Goal: Use online tool/utility: Utilize a website feature to perform a specific function

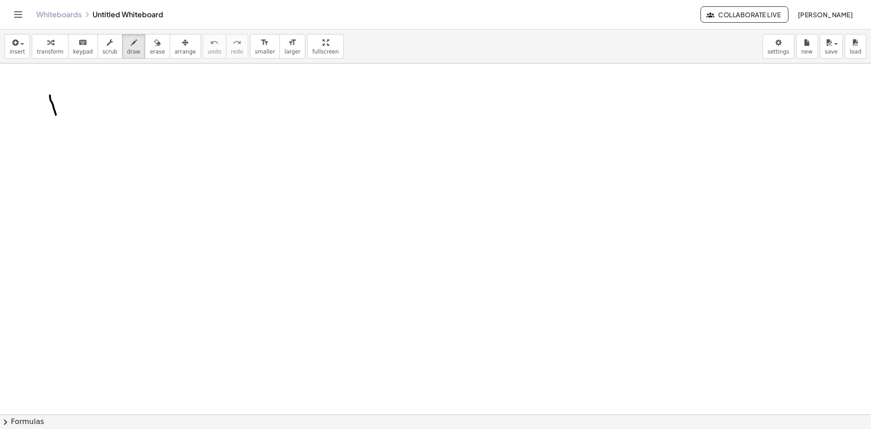
drag, startPoint x: 50, startPoint y: 95, endPoint x: 59, endPoint y: 96, distance: 8.6
drag, startPoint x: 64, startPoint y: 104, endPoint x: 77, endPoint y: 107, distance: 13.8
drag, startPoint x: 89, startPoint y: 113, endPoint x: 105, endPoint y: 115, distance: 16.0
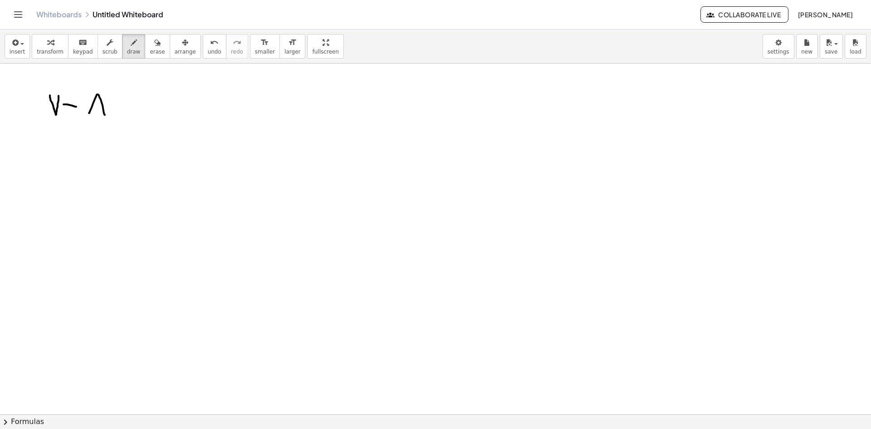
drag, startPoint x: 94, startPoint y: 105, endPoint x: 105, endPoint y: 104, distance: 10.9
drag, startPoint x: 124, startPoint y: 98, endPoint x: 142, endPoint y: 110, distance: 21.3
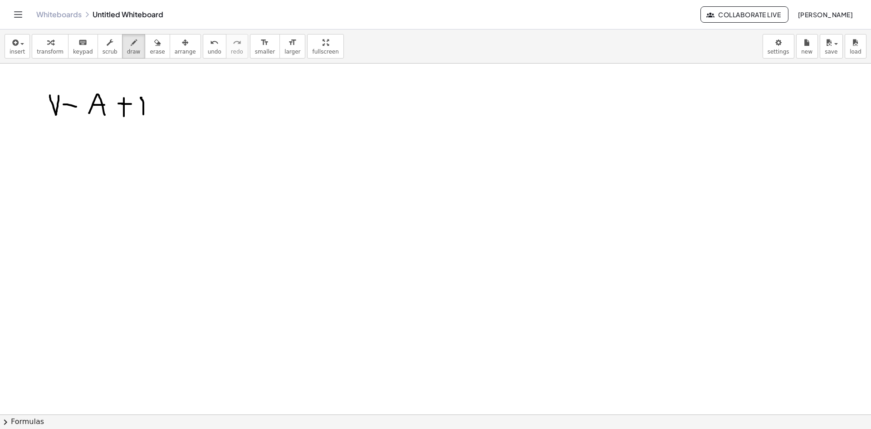
drag, startPoint x: 143, startPoint y: 112, endPoint x: 150, endPoint y: 101, distance: 12.8
drag, startPoint x: 145, startPoint y: 107, endPoint x: 160, endPoint y: 107, distance: 15.4
drag, startPoint x: 163, startPoint y: 106, endPoint x: 169, endPoint y: 105, distance: 5.9
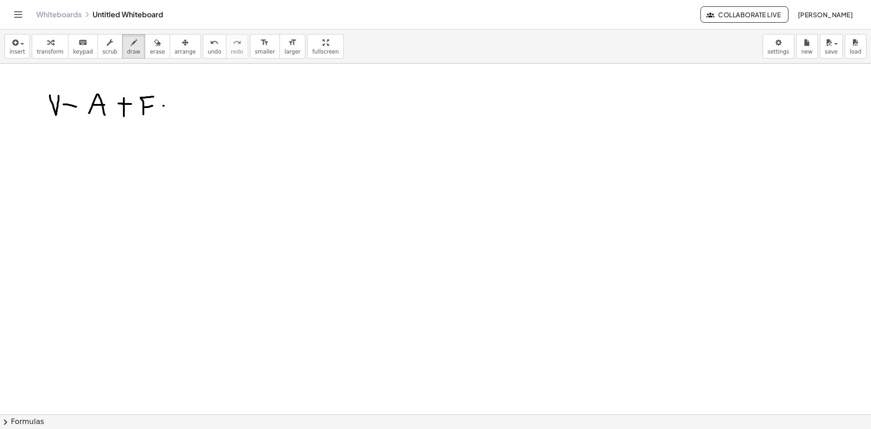
drag, startPoint x: 164, startPoint y: 112, endPoint x: 176, endPoint y: 110, distance: 11.6
drag, startPoint x: 197, startPoint y: 99, endPoint x: 214, endPoint y: 118, distance: 25.7
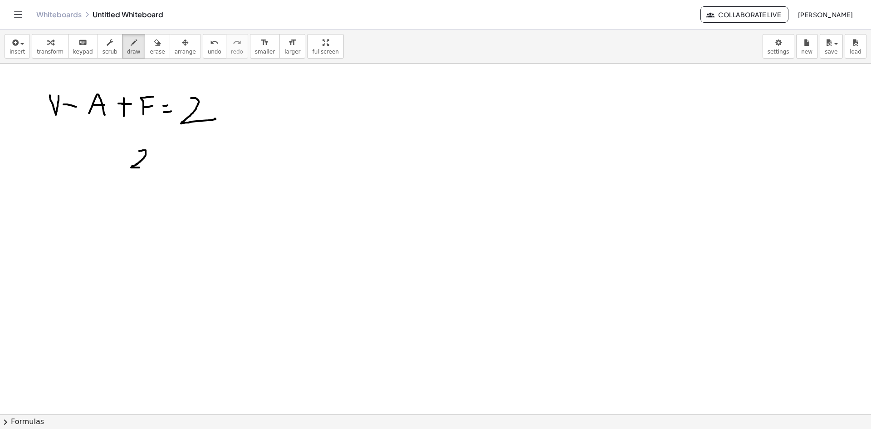
drag, startPoint x: 139, startPoint y: 151, endPoint x: 146, endPoint y: 165, distance: 15.6
drag, startPoint x: 154, startPoint y: 151, endPoint x: 158, endPoint y: 155, distance: 5.5
drag, startPoint x: 35, startPoint y: 169, endPoint x: 48, endPoint y: 153, distance: 20.1
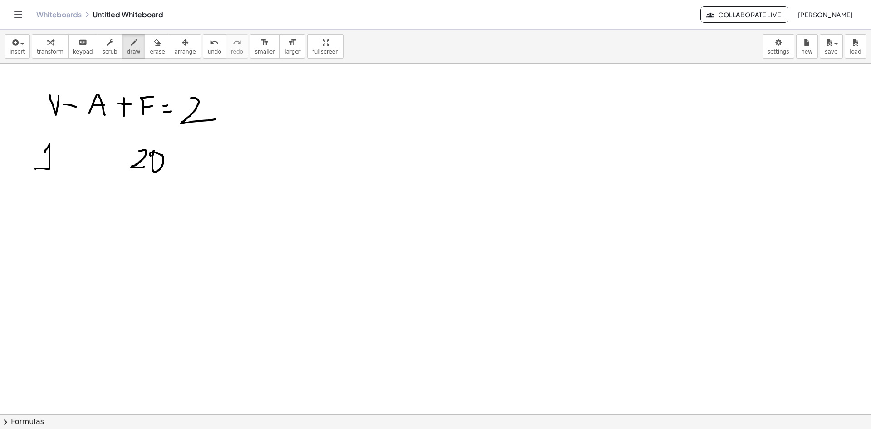
drag, startPoint x: 57, startPoint y: 145, endPoint x: 66, endPoint y: 164, distance: 21.1
drag, startPoint x: 72, startPoint y: 155, endPoint x: 79, endPoint y: 155, distance: 7.7
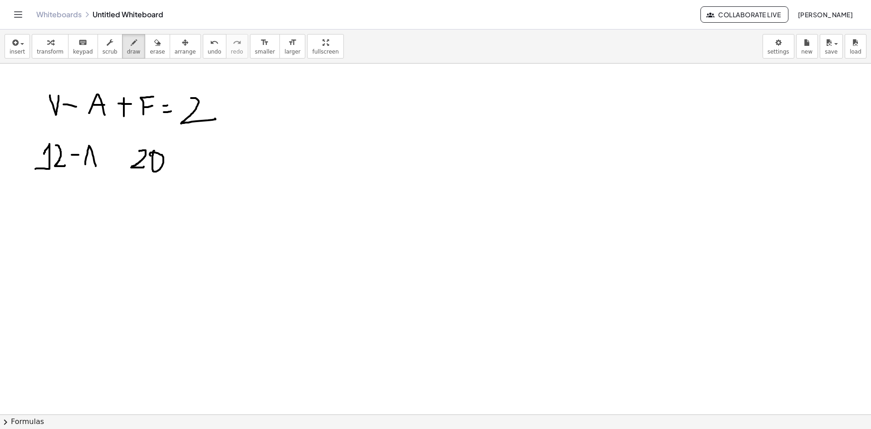
drag, startPoint x: 85, startPoint y: 164, endPoint x: 86, endPoint y: 158, distance: 6.4
drag, startPoint x: 85, startPoint y: 157, endPoint x: 103, endPoint y: 157, distance: 17.2
drag, startPoint x: 113, startPoint y: 148, endPoint x: 136, endPoint y: 159, distance: 25.4
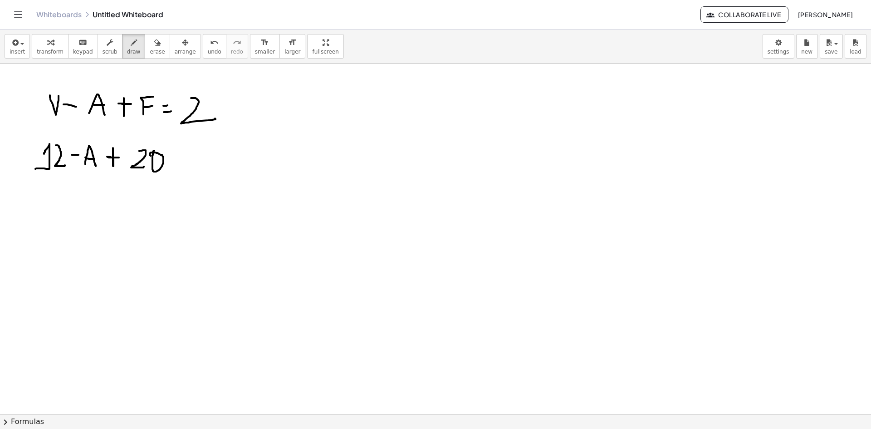
drag, startPoint x: 347, startPoint y: 123, endPoint x: 355, endPoint y: 98, distance: 25.3
drag, startPoint x: 346, startPoint y: 110, endPoint x: 359, endPoint y: 113, distance: 13.9
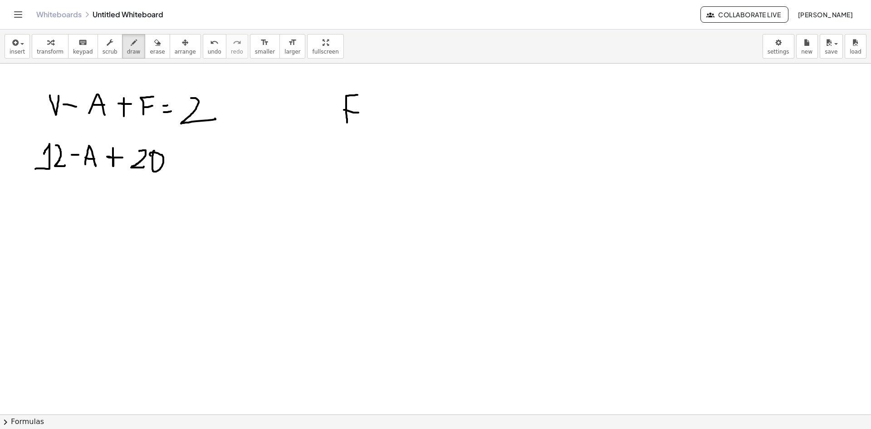
drag, startPoint x: 372, startPoint y: 113, endPoint x: 385, endPoint y: 113, distance: 13.2
drag, startPoint x: 392, startPoint y: 125, endPoint x: 398, endPoint y: 116, distance: 10.2
drag, startPoint x: 397, startPoint y: 115, endPoint x: 404, endPoint y: 115, distance: 7.3
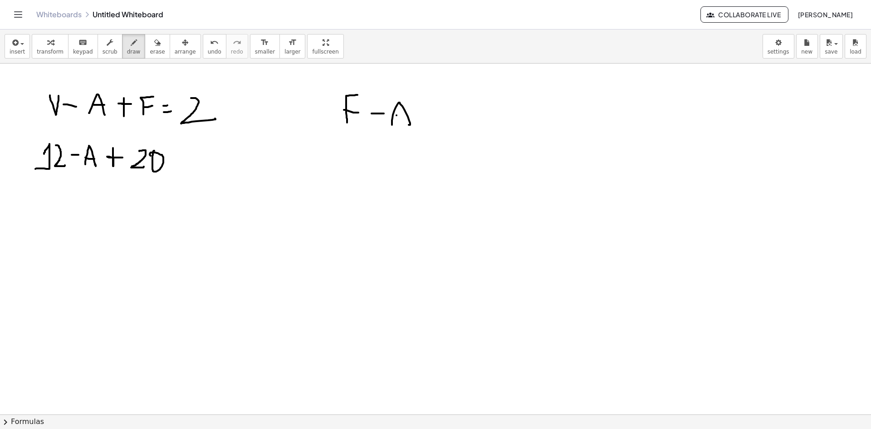
drag, startPoint x: 427, startPoint y: 113, endPoint x: 435, endPoint y: 113, distance: 8.2
drag, startPoint x: 426, startPoint y: 112, endPoint x: 448, endPoint y: 113, distance: 21.8
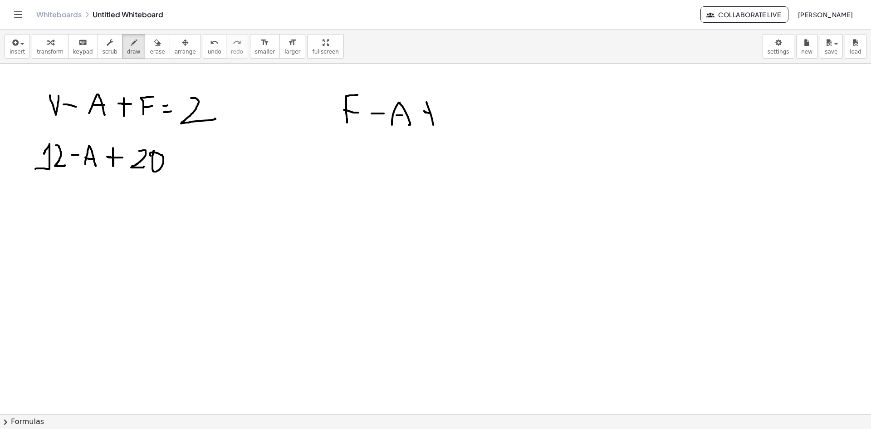
drag, startPoint x: 456, startPoint y: 98, endPoint x: 477, endPoint y: 92, distance: 22.6
click at [155, 54] on button "erase" at bounding box center [157, 46] width 25 height 25
drag, startPoint x: 380, startPoint y: 115, endPoint x: 425, endPoint y: 120, distance: 45.2
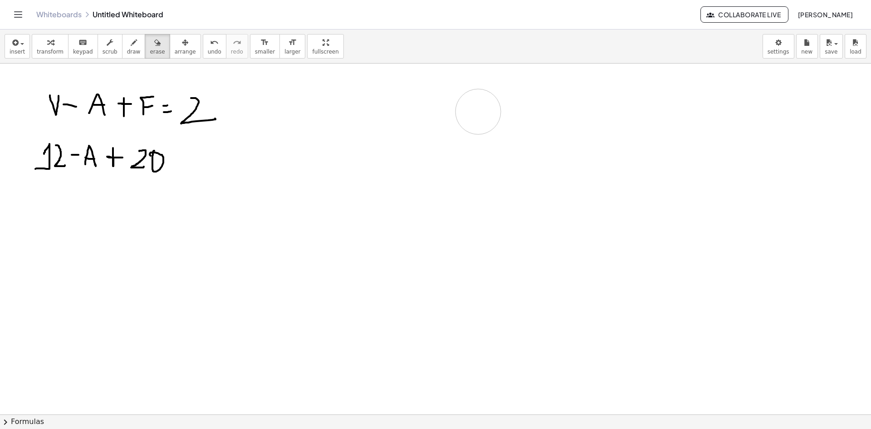
click at [127, 54] on span "draw" at bounding box center [134, 52] width 14 height 6
drag, startPoint x: 65, startPoint y: 212, endPoint x: 84, endPoint y: 212, distance: 19.1
drag, startPoint x: 89, startPoint y: 217, endPoint x: 92, endPoint y: 211, distance: 6.9
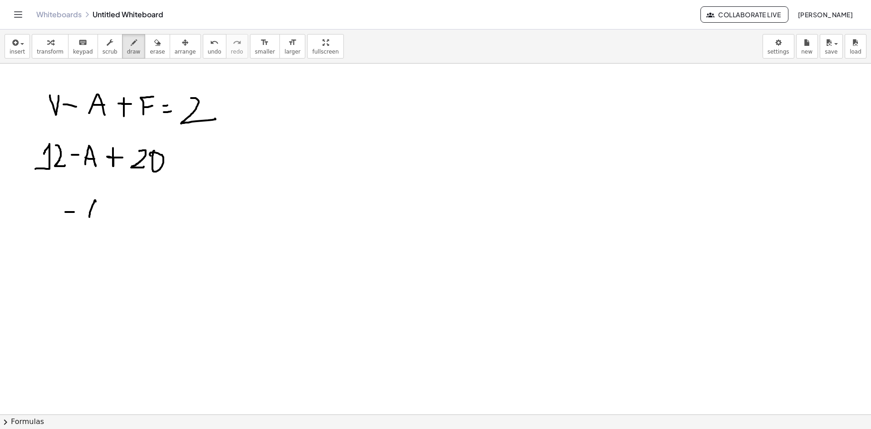
drag, startPoint x: 96, startPoint y: 210, endPoint x: 104, endPoint y: 210, distance: 7.7
drag
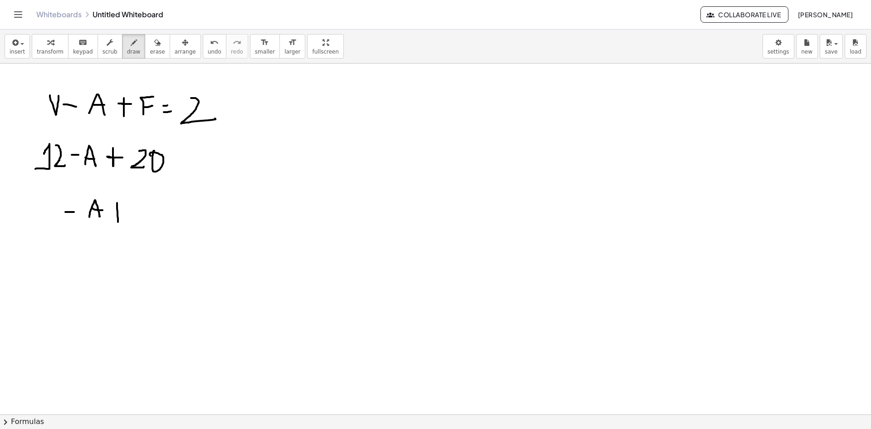
click at [208, 51] on span "undo" at bounding box center [215, 52] width 14 height 6
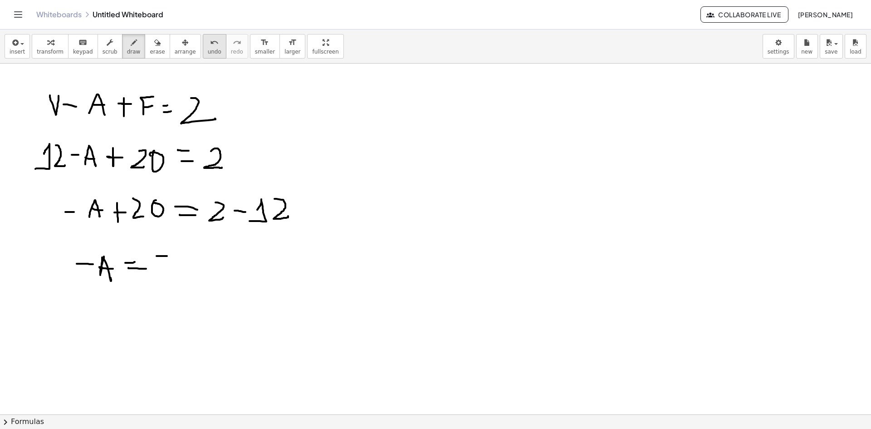
click at [208, 52] on span "undo" at bounding box center [215, 52] width 14 height 6
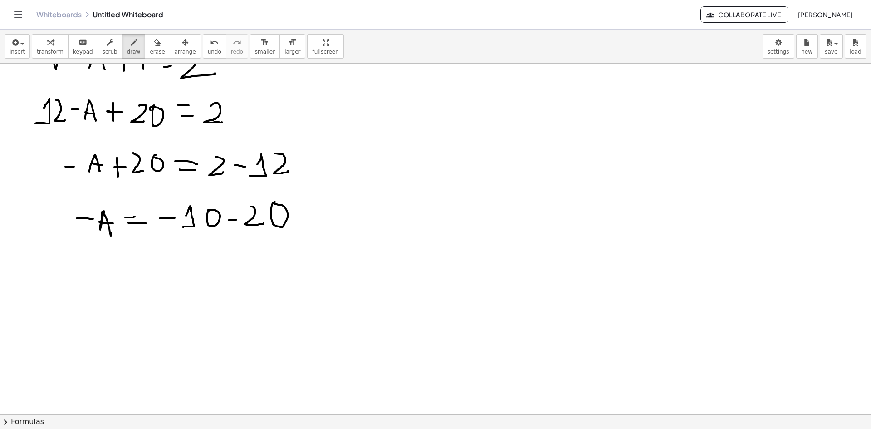
click at [100, 274] on div at bounding box center [435, 398] width 871 height 761
click at [122, 282] on div at bounding box center [435, 398] width 871 height 761
click at [123, 274] on div at bounding box center [435, 398] width 871 height 761
click at [141, 268] on div at bounding box center [435, 398] width 871 height 761
click at [135, 275] on div at bounding box center [435, 398] width 871 height 761
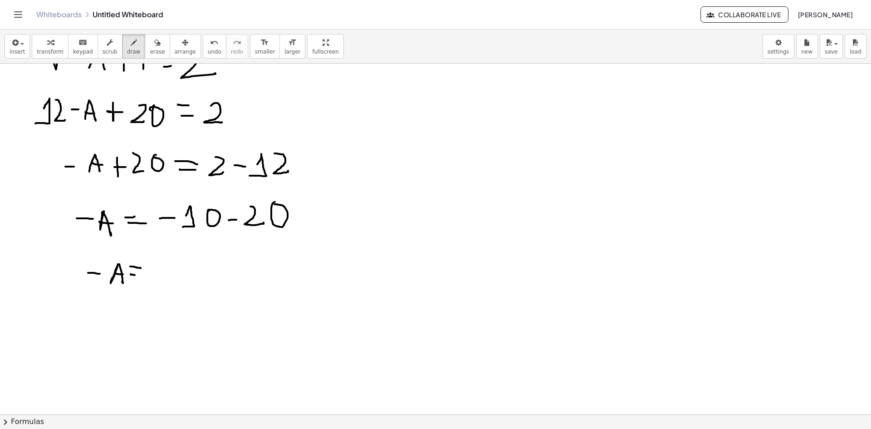
click at [157, 272] on div at bounding box center [435, 398] width 871 height 761
click at [172, 279] on div at bounding box center [435, 398] width 871 height 761
click at [193, 264] on div at bounding box center [435, 398] width 871 height 761
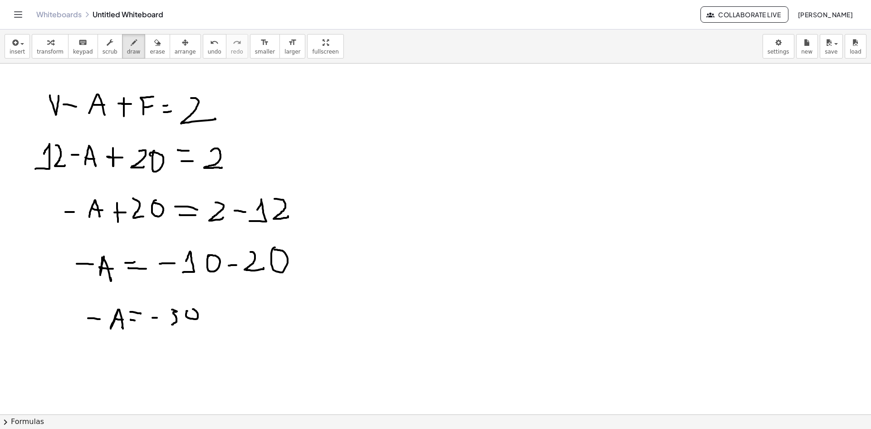
scroll to position [91, 0]
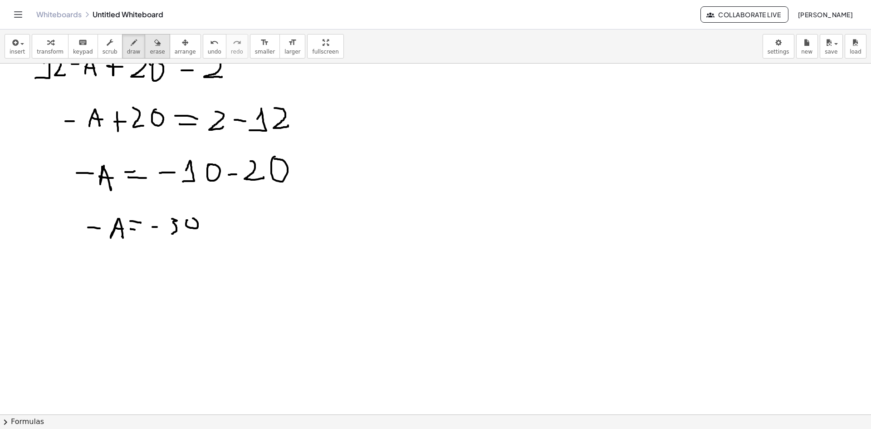
click at [145, 49] on button "erase" at bounding box center [157, 46] width 25 height 25
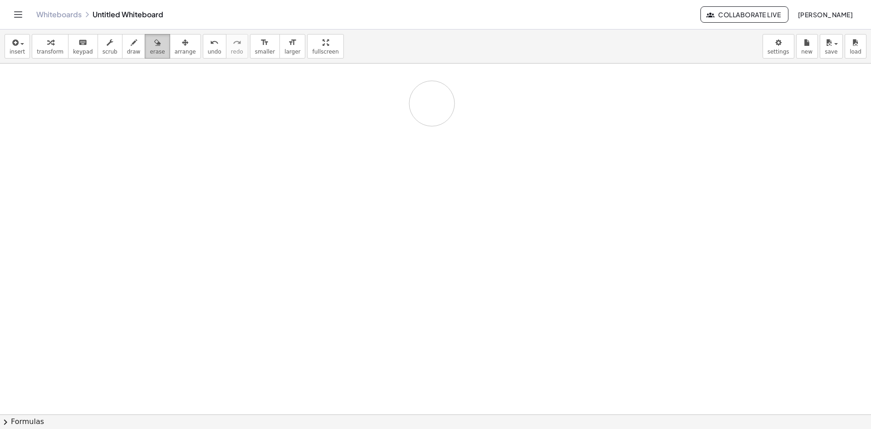
drag, startPoint x: 154, startPoint y: 330, endPoint x: 137, endPoint y: 52, distance: 278.7
click at [131, 46] on icon "button" at bounding box center [134, 42] width 6 height 11
drag, startPoint x: 115, startPoint y: 128, endPoint x: 134, endPoint y: 102, distance: 31.8
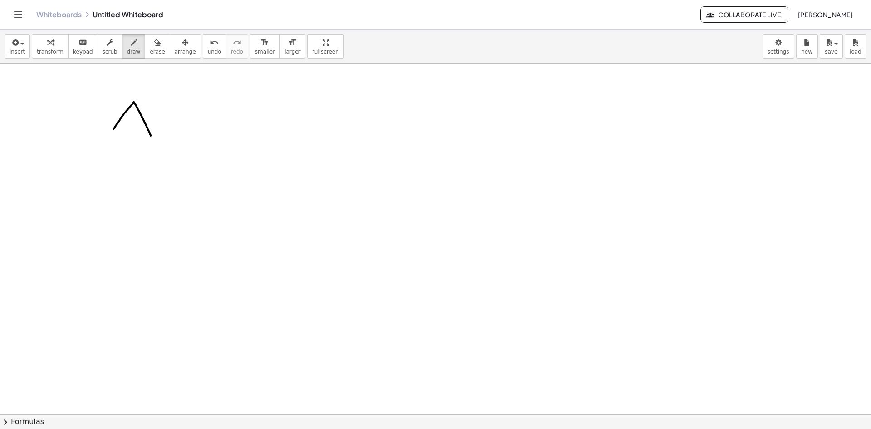
drag, startPoint x: 134, startPoint y: 102, endPoint x: 124, endPoint y: 136, distance: 35.0
drag, startPoint x: 194, startPoint y: 158, endPoint x: 199, endPoint y: 170, distance: 13.0
drag, startPoint x: 290, startPoint y: 124, endPoint x: 297, endPoint y: 134, distance: 12.7
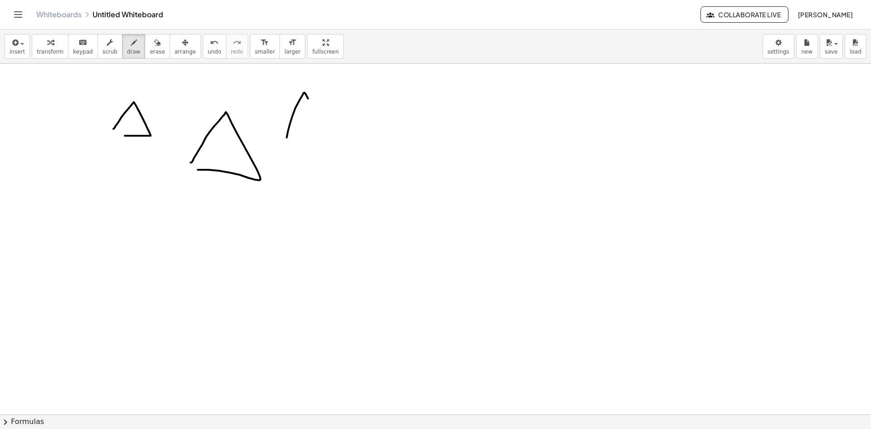
drag, startPoint x: 367, startPoint y: 116, endPoint x: 368, endPoint y: 146, distance: 30.4
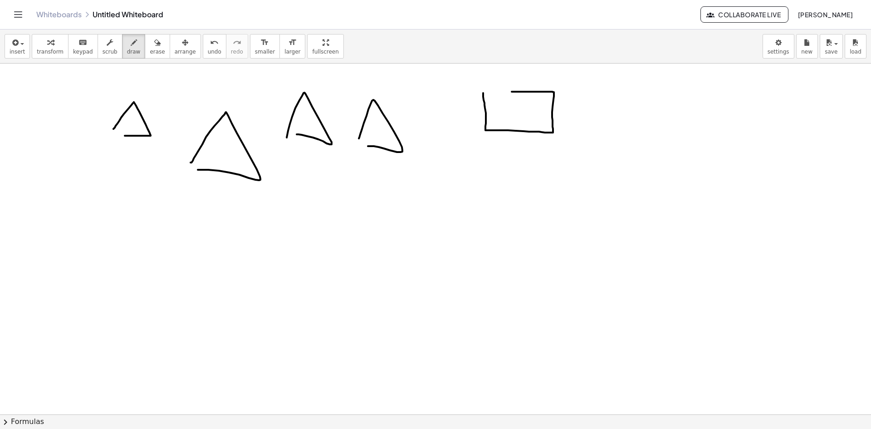
drag, startPoint x: 483, startPoint y: 93, endPoint x: 476, endPoint y: 92, distance: 7.8
drag, startPoint x: 573, startPoint y: 123, endPoint x: 560, endPoint y: 88, distance: 37.8
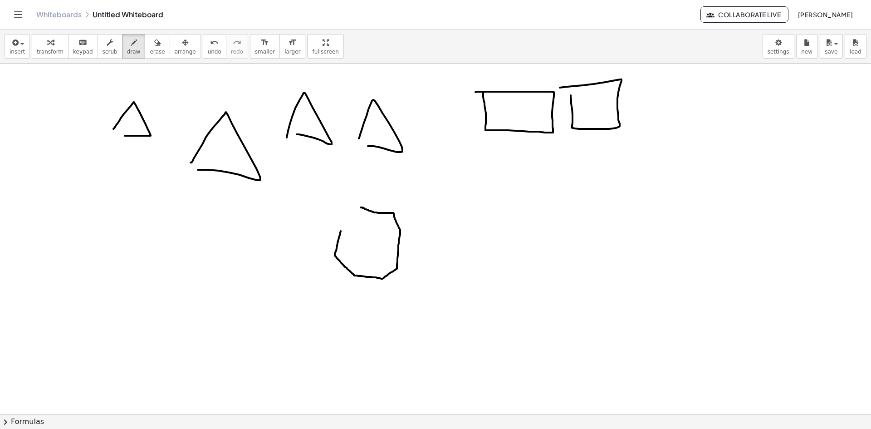
drag, startPoint x: 341, startPoint y: 231, endPoint x: 344, endPoint y: 226, distance: 6.1
drag, startPoint x: 63, startPoint y: 265, endPoint x: 62, endPoint y: 246, distance: 18.7
drag, startPoint x: 64, startPoint y: 253, endPoint x: 79, endPoint y: 255, distance: 15.1
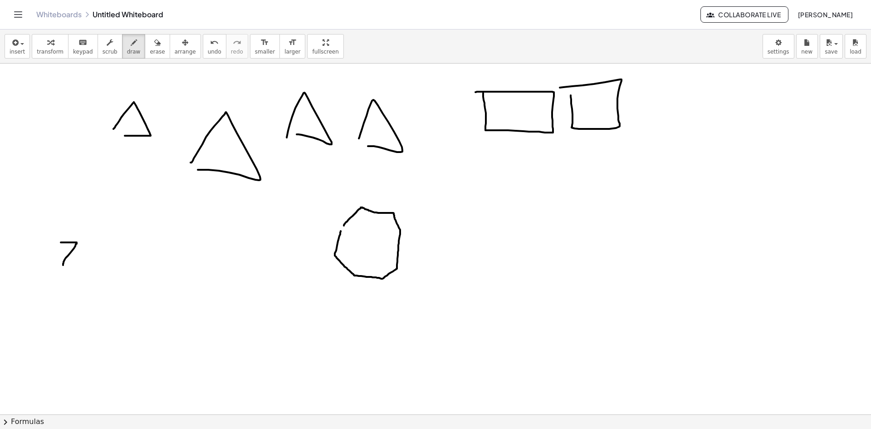
drag, startPoint x: 103, startPoint y: 259, endPoint x: 113, endPoint y: 247, distance: 15.2
drag, startPoint x: 109, startPoint y: 255, endPoint x: 117, endPoint y: 256, distance: 7.8
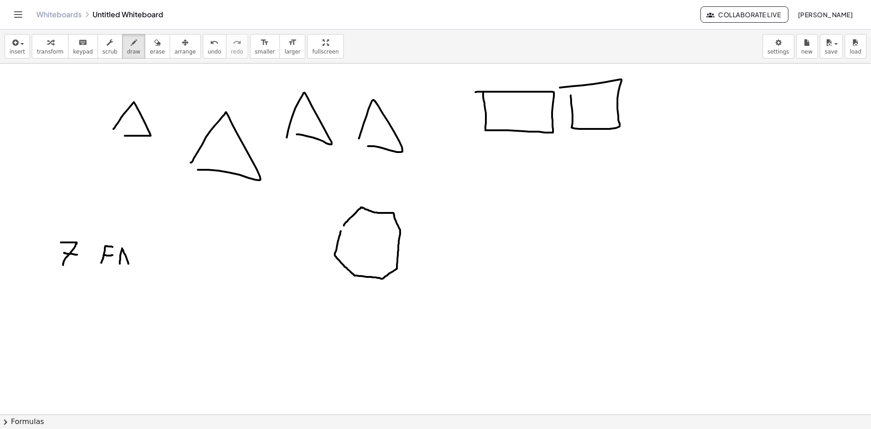
drag, startPoint x: 120, startPoint y: 261, endPoint x: 128, endPoint y: 263, distance: 8.4
drag, startPoint x: 120, startPoint y: 259, endPoint x: 134, endPoint y: 259, distance: 14.1
drag, startPoint x: 140, startPoint y: 250, endPoint x: 146, endPoint y: 261, distance: 12.8
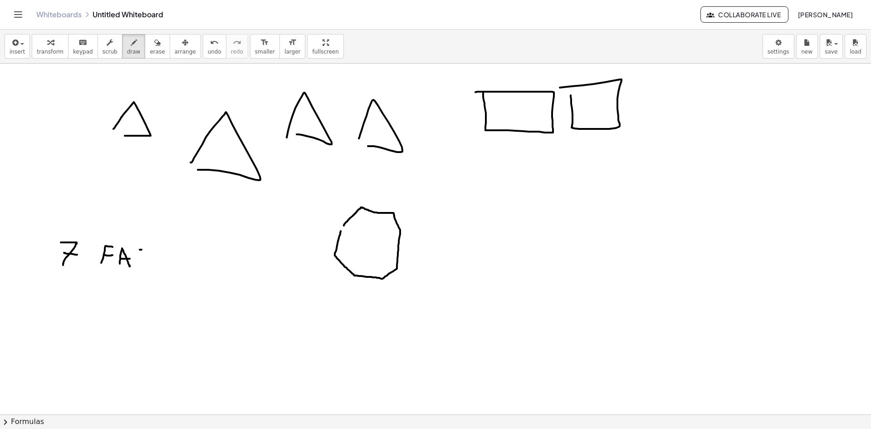
drag, startPoint x: 148, startPoint y: 250, endPoint x: 160, endPoint y: 250, distance: 11.4
drag, startPoint x: 152, startPoint y: 257, endPoint x: 160, endPoint y: 259, distance: 7.8
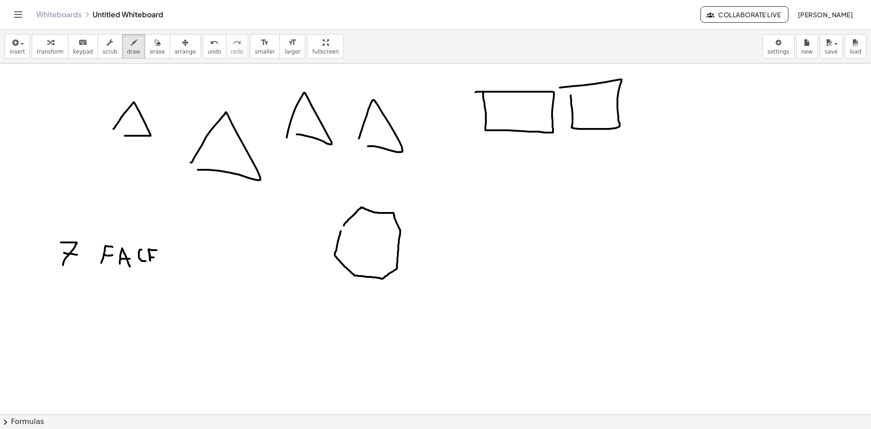
drag, startPoint x: 150, startPoint y: 262, endPoint x: 159, endPoint y: 264, distance: 9.3
drag, startPoint x: 170, startPoint y: 263, endPoint x: 179, endPoint y: 247, distance: 17.9
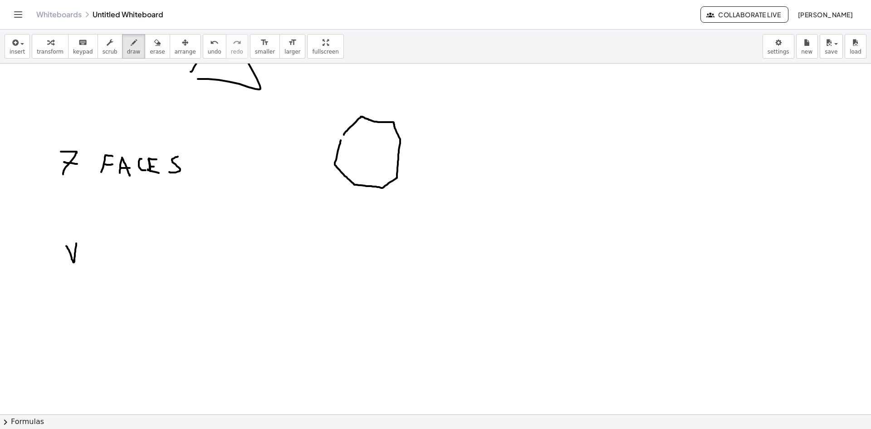
drag, startPoint x: 66, startPoint y: 246, endPoint x: 76, endPoint y: 243, distance: 10.3
click at [76, 243] on div at bounding box center [435, 353] width 871 height 761
drag, startPoint x: 83, startPoint y: 253, endPoint x: 103, endPoint y: 255, distance: 20.1
click at [103, 255] on div at bounding box center [435, 353] width 871 height 761
drag, startPoint x: 115, startPoint y: 259, endPoint x: 131, endPoint y: 263, distance: 16.0
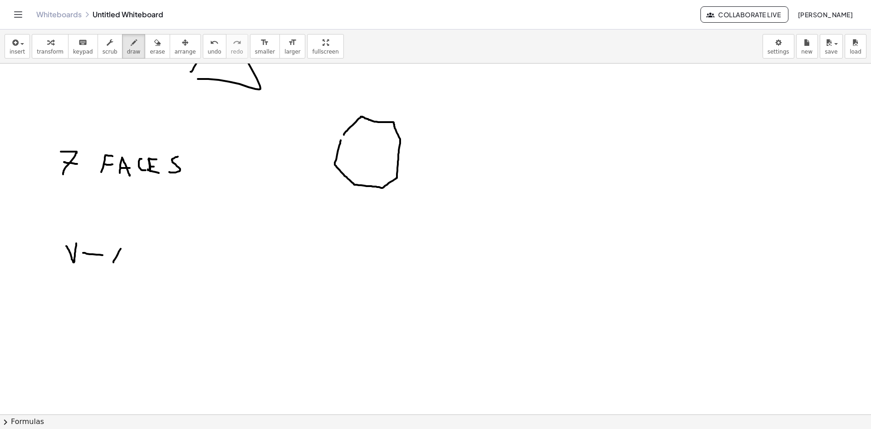
click at [131, 263] on div at bounding box center [435, 353] width 871 height 761
drag, startPoint x: 122, startPoint y: 254, endPoint x: 135, endPoint y: 255, distance: 13.2
click at [131, 255] on div at bounding box center [435, 353] width 871 height 761
drag, startPoint x: 152, startPoint y: 243, endPoint x: 149, endPoint y: 256, distance: 14.0
click at [152, 262] on div at bounding box center [435, 353] width 871 height 761
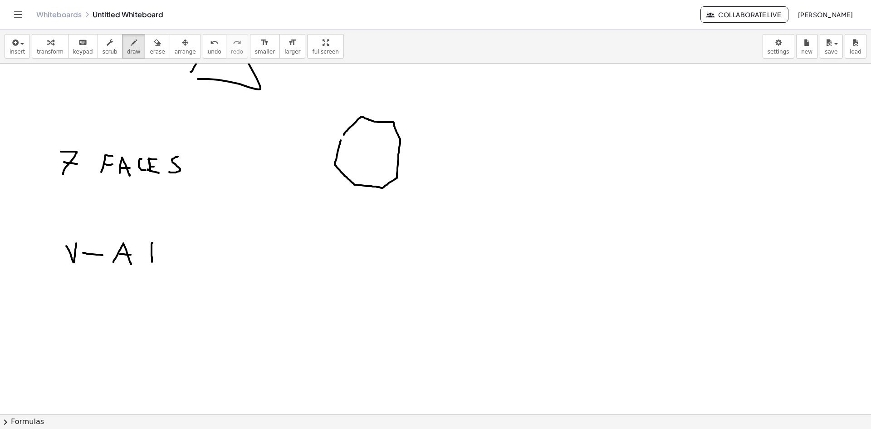
drag, startPoint x: 148, startPoint y: 254, endPoint x: 163, endPoint y: 255, distance: 15.0
click at [159, 254] on div at bounding box center [435, 353] width 871 height 761
drag, startPoint x: 175, startPoint y: 248, endPoint x: 182, endPoint y: 249, distance: 7.8
click at [182, 247] on div at bounding box center [435, 353] width 871 height 761
drag, startPoint x: 177, startPoint y: 254, endPoint x: 187, endPoint y: 255, distance: 10.5
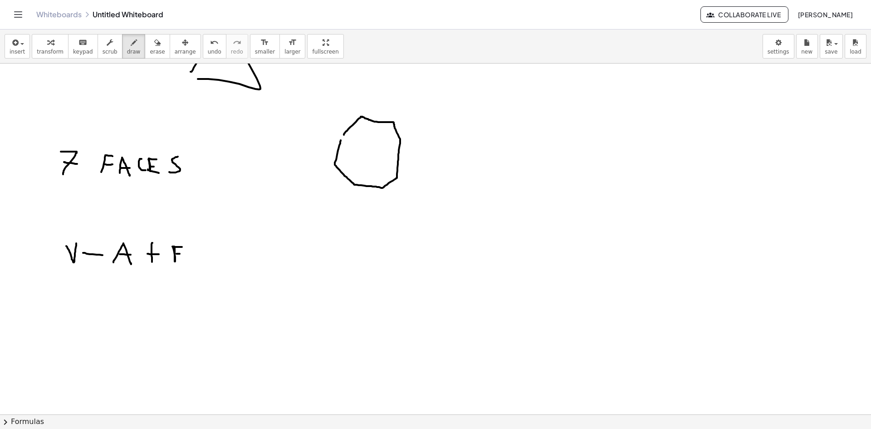
click at [180, 254] on div at bounding box center [435, 353] width 871 height 761
click at [200, 252] on div at bounding box center [435, 353] width 871 height 761
drag, startPoint x: 201, startPoint y: 257, endPoint x: 210, endPoint y: 258, distance: 8.7
click at [206, 259] on div at bounding box center [435, 353] width 871 height 761
drag, startPoint x: 199, startPoint y: 250, endPoint x: 213, endPoint y: 252, distance: 14.2
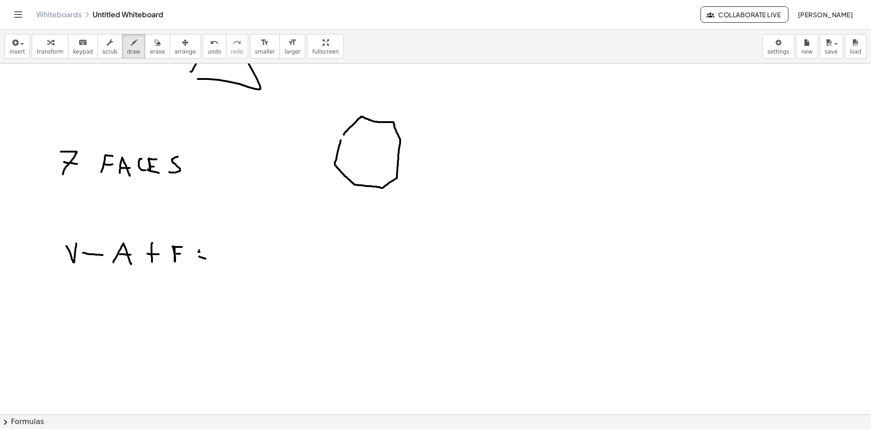
click at [207, 252] on div at bounding box center [435, 353] width 871 height 761
drag, startPoint x: 220, startPoint y: 249, endPoint x: 230, endPoint y: 265, distance: 18.9
click at [230, 265] on div at bounding box center [435, 353] width 871 height 761
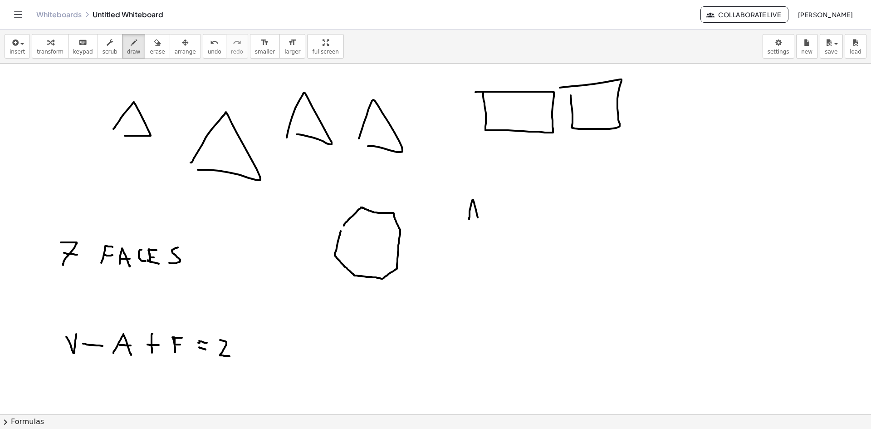
drag, startPoint x: 469, startPoint y: 219, endPoint x: 477, endPoint y: 217, distance: 8.4
drag, startPoint x: 486, startPoint y: 210, endPoint x: 493, endPoint y: 212, distance: 7.2
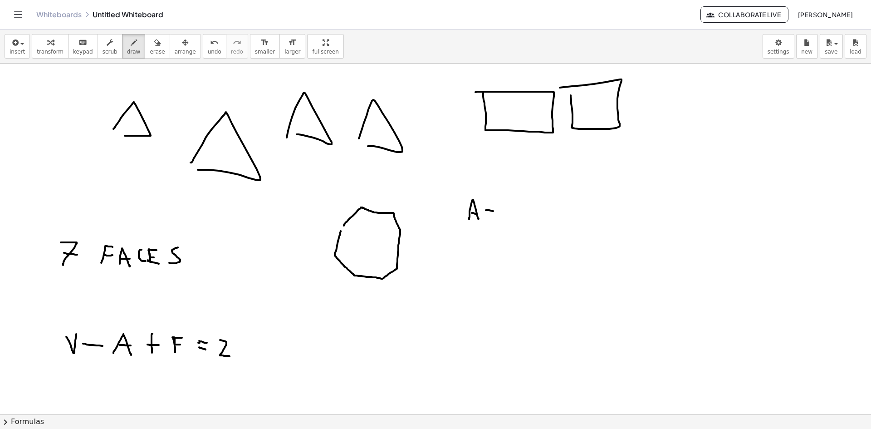
drag, startPoint x: 488, startPoint y: 218, endPoint x: 496, endPoint y: 217, distance: 8.2
drag, startPoint x: 504, startPoint y: 207, endPoint x: 525, endPoint y: 202, distance: 21.5
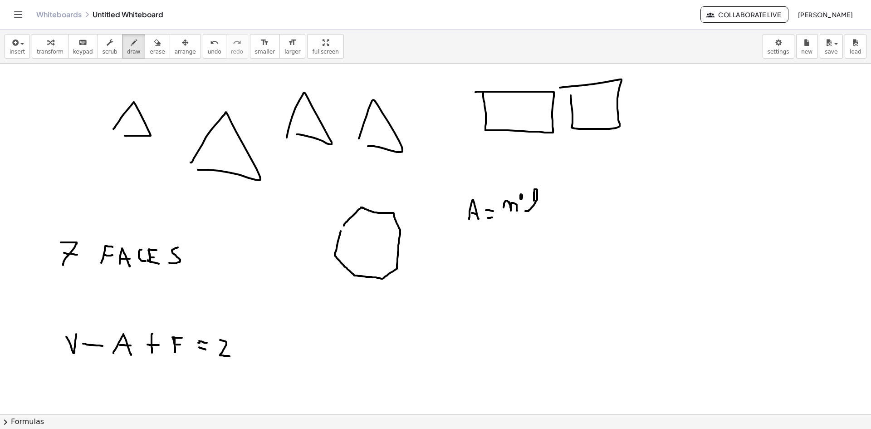
drag, startPoint x: 525, startPoint y: 211, endPoint x: 545, endPoint y: 213, distance: 20.0
drag, startPoint x: 547, startPoint y: 198, endPoint x: 556, endPoint y: 214, distance: 18.3
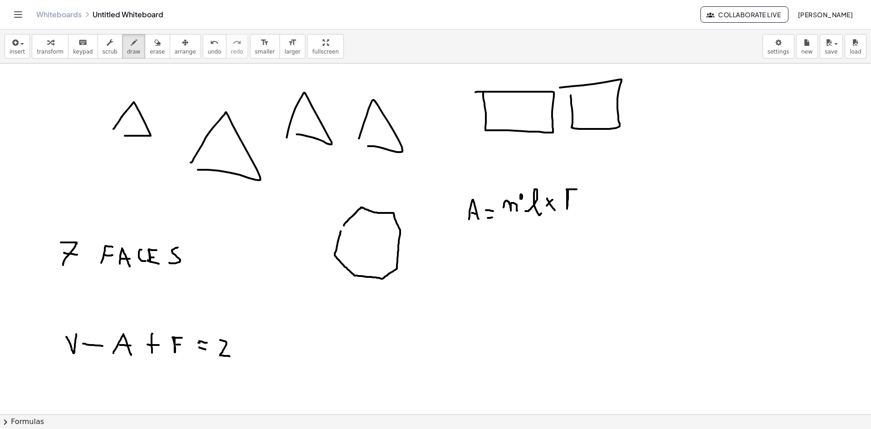
drag, startPoint x: 568, startPoint y: 195, endPoint x: 577, endPoint y: 195, distance: 8.6
drag, startPoint x: 574, startPoint y: 201, endPoint x: 580, endPoint y: 201, distance: 5.4
drag, startPoint x: 516, startPoint y: 223, endPoint x: 577, endPoint y: 228, distance: 61.9
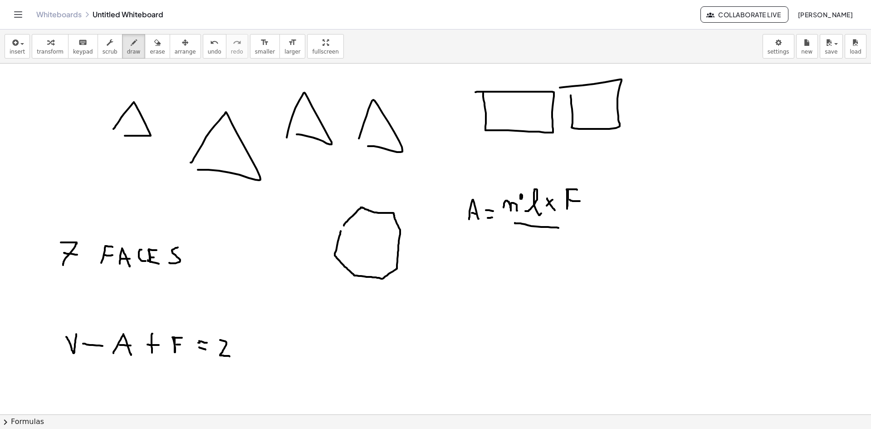
drag, startPoint x: 550, startPoint y: 235, endPoint x: 554, endPoint y: 250, distance: 15.8
click at [210, 43] on icon "undo" at bounding box center [214, 42] width 9 height 11
drag, startPoint x: 536, startPoint y: 238, endPoint x: 548, endPoint y: 255, distance: 20.3
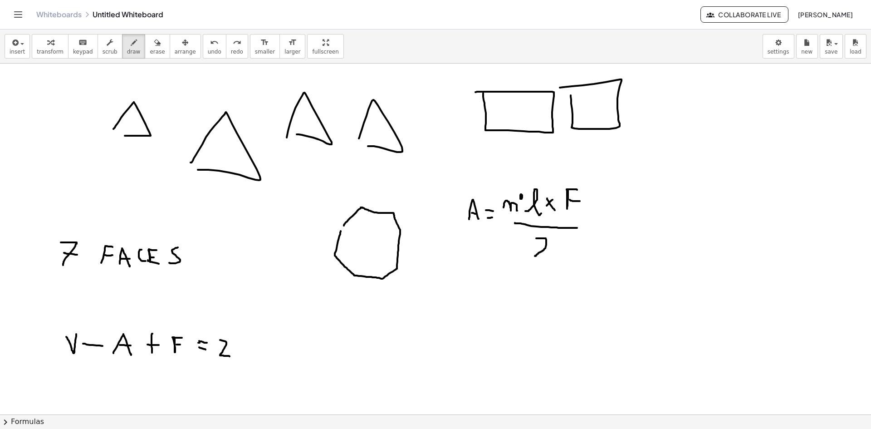
drag, startPoint x: 518, startPoint y: 297, endPoint x: 511, endPoint y: 320, distance: 24.3
drag, startPoint x: 544, startPoint y: 308, endPoint x: 532, endPoint y: 319, distance: 16.1
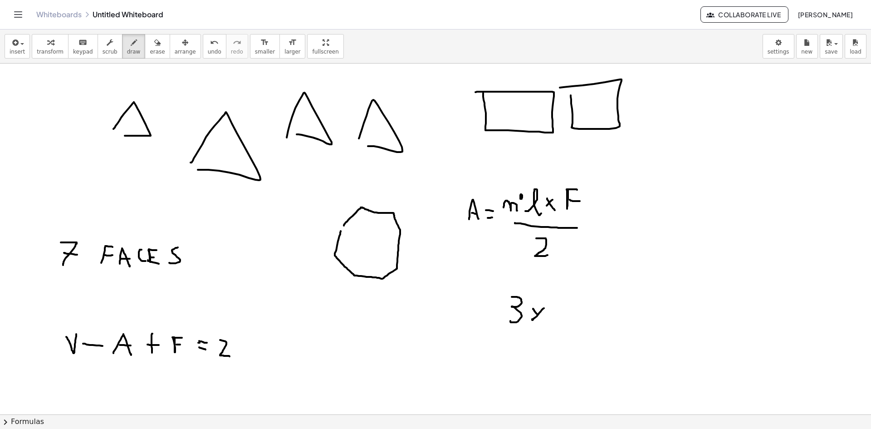
drag, startPoint x: 537, startPoint y: 314, endPoint x: 548, endPoint y: 326, distance: 16.1
drag, startPoint x: 550, startPoint y: 300, endPoint x: 562, endPoint y: 326, distance: 28.4
drag, startPoint x: 528, startPoint y: 335, endPoint x: 566, endPoint y: 331, distance: 38.3
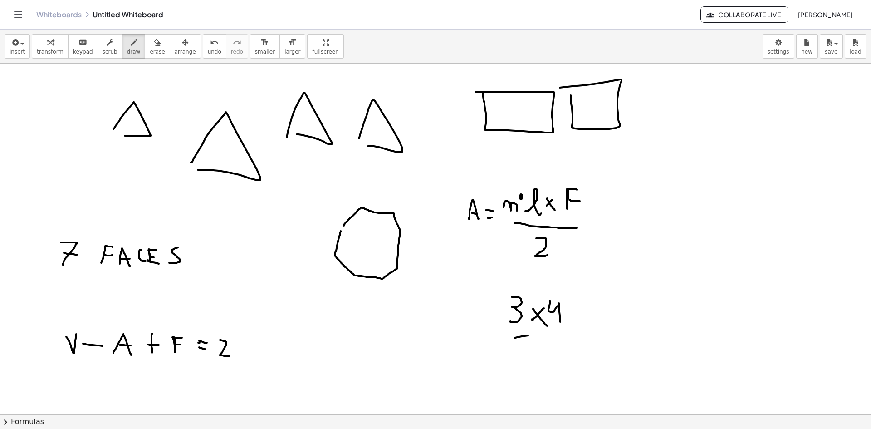
drag, startPoint x: 542, startPoint y: 345, endPoint x: 549, endPoint y: 359, distance: 16.0
drag, startPoint x: 573, startPoint y: 323, endPoint x: 584, endPoint y: 324, distance: 10.5
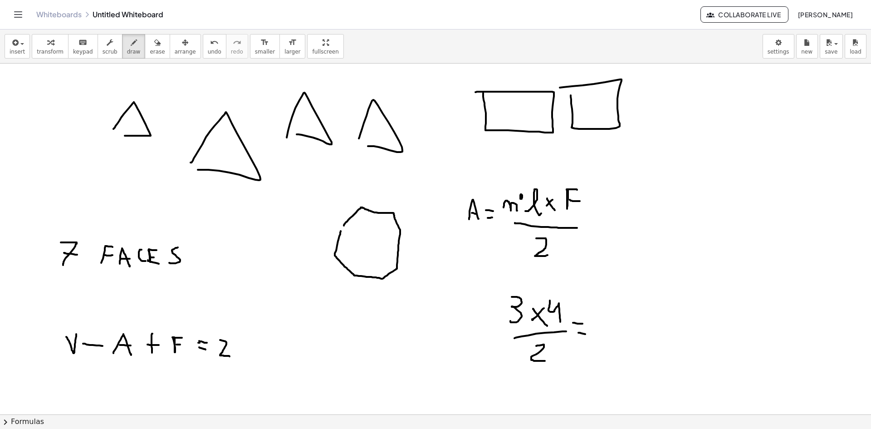
drag, startPoint x: 583, startPoint y: 334, endPoint x: 593, endPoint y: 334, distance: 10.0
drag, startPoint x: 555, startPoint y: 293, endPoint x: 534, endPoint y: 341, distance: 52.6
drag, startPoint x: 551, startPoint y: 334, endPoint x: 522, endPoint y: 371, distance: 47.5
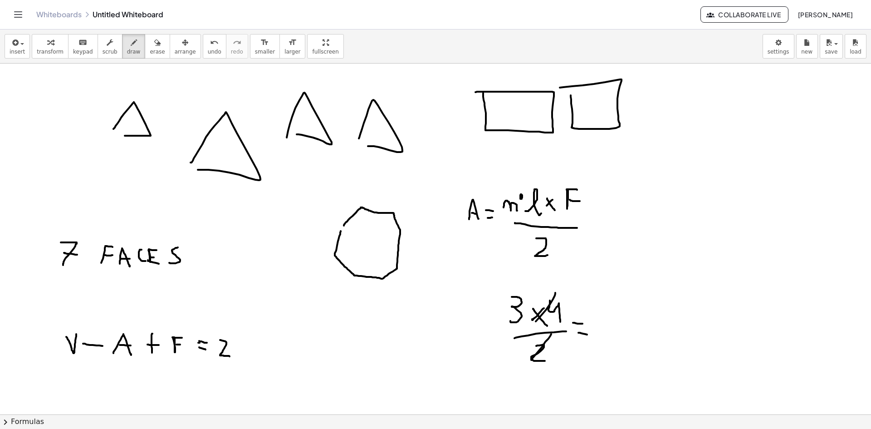
drag, startPoint x: 599, startPoint y: 302, endPoint x: 601, endPoint y: 324, distance: 21.8
drag, startPoint x: 700, startPoint y: 166, endPoint x: 717, endPoint y: 191, distance: 30.6
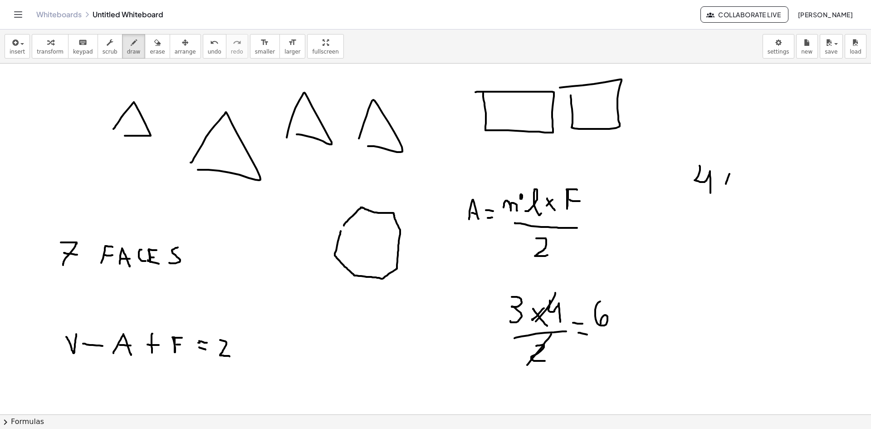
drag, startPoint x: 727, startPoint y: 182, endPoint x: 740, endPoint y: 180, distance: 13.7
drag, startPoint x: 747, startPoint y: 173, endPoint x: 749, endPoint y: 194, distance: 21.4
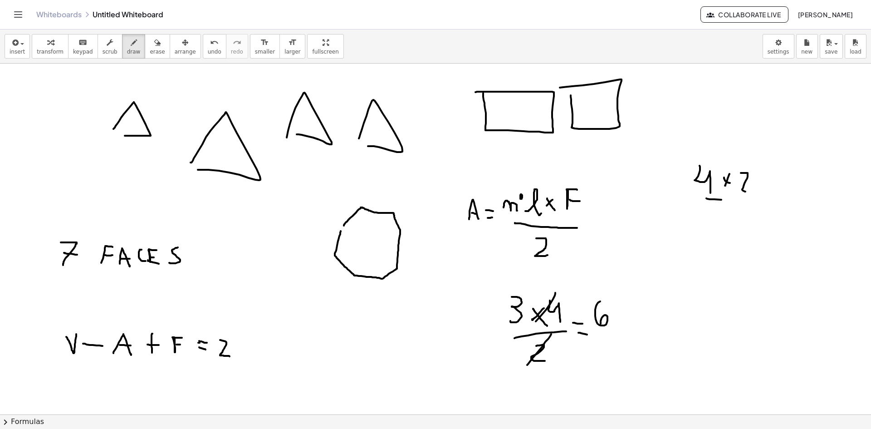
drag, startPoint x: 714, startPoint y: 199, endPoint x: 745, endPoint y: 202, distance: 30.6
drag, startPoint x: 727, startPoint y: 208, endPoint x: 741, endPoint y: 229, distance: 24.3
drag, startPoint x: 766, startPoint y: 191, endPoint x: 774, endPoint y: 193, distance: 8.6
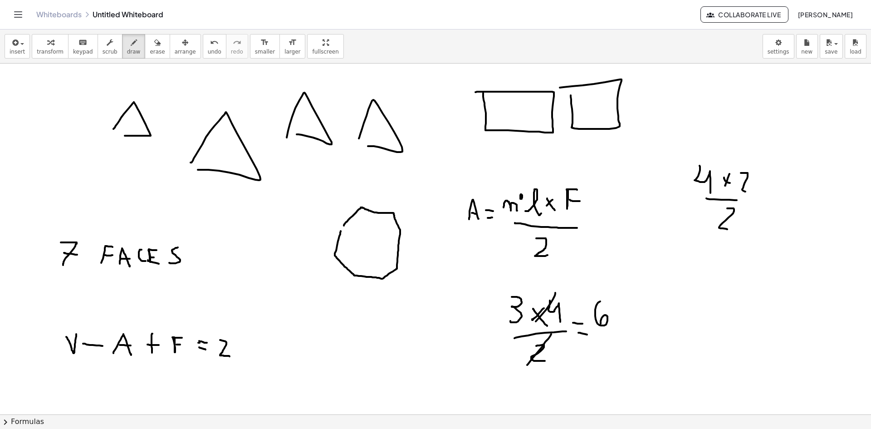
drag, startPoint x: 796, startPoint y: 184, endPoint x: 806, endPoint y: 205, distance: 23.5
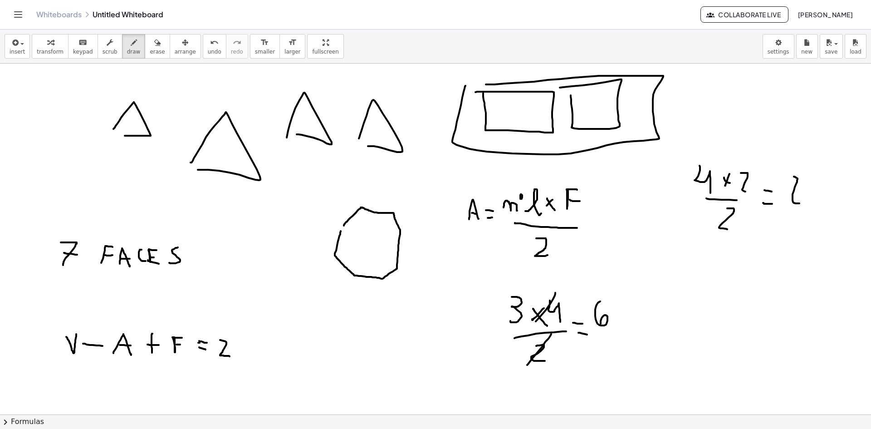
drag, startPoint x: 459, startPoint y: 113, endPoint x: 486, endPoint y: 84, distance: 39.2
click at [208, 52] on span "undo" at bounding box center [215, 52] width 14 height 6
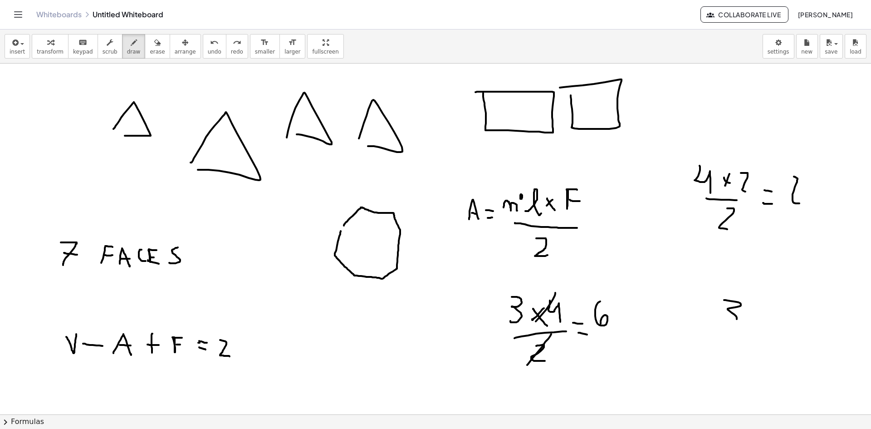
drag, startPoint x: 728, startPoint y: 300, endPoint x: 714, endPoint y: 325, distance: 28.3
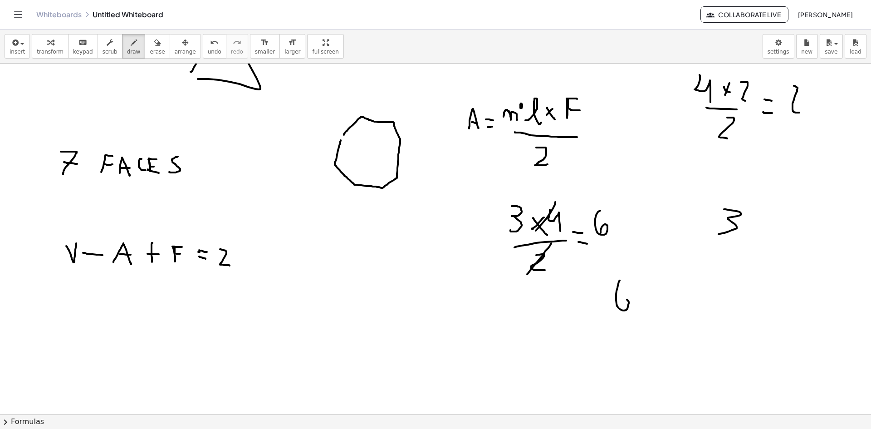
drag, startPoint x: 618, startPoint y: 285, endPoint x: 623, endPoint y: 304, distance: 19.6
click at [618, 301] on div at bounding box center [435, 353] width 871 height 761
drag, startPoint x: 644, startPoint y: 291, endPoint x: 640, endPoint y: 302, distance: 11.6
click at [643, 304] on div at bounding box center [435, 353] width 871 height 761
drag, startPoint x: 645, startPoint y: 300, endPoint x: 662, endPoint y: 297, distance: 17.0
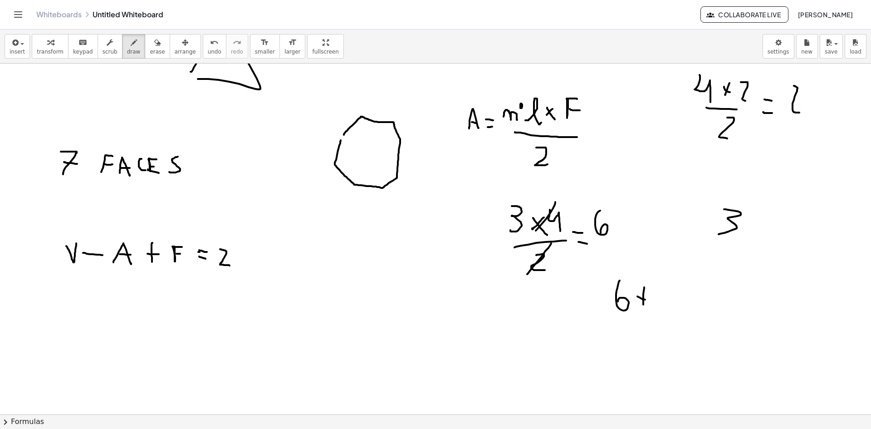
click at [653, 300] on div at bounding box center [435, 353] width 871 height 761
drag, startPoint x: 665, startPoint y: 290, endPoint x: 673, endPoint y: 305, distance: 16.7
click at [668, 304] on div at bounding box center [435, 353] width 871 height 761
click at [697, 309] on div at bounding box center [435, 353] width 871 height 761
drag, startPoint x: 688, startPoint y: 300, endPoint x: 707, endPoint y: 302, distance: 18.7
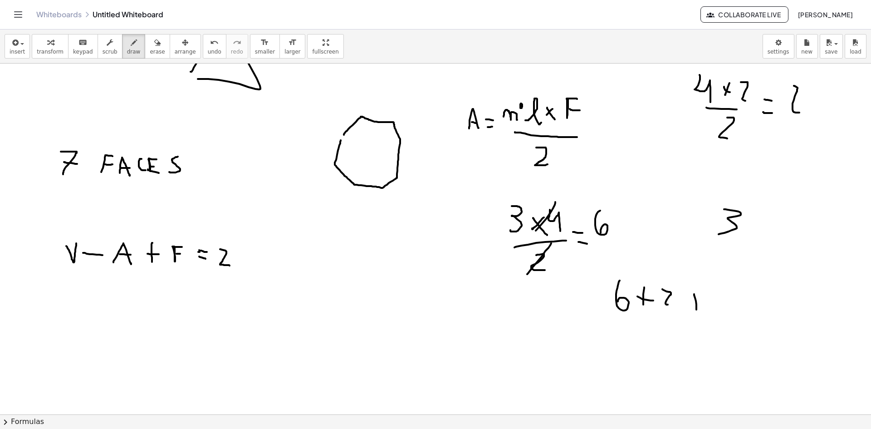
click at [698, 302] on div at bounding box center [435, 353] width 871 height 761
drag, startPoint x: 712, startPoint y: 291, endPoint x: 699, endPoint y: 327, distance: 37.5
click at [715, 317] on div at bounding box center [435, 353] width 871 height 761
drag, startPoint x: 730, startPoint y: 296, endPoint x: 746, endPoint y: 297, distance: 15.9
click at [747, 296] on div at bounding box center [435, 353] width 871 height 761
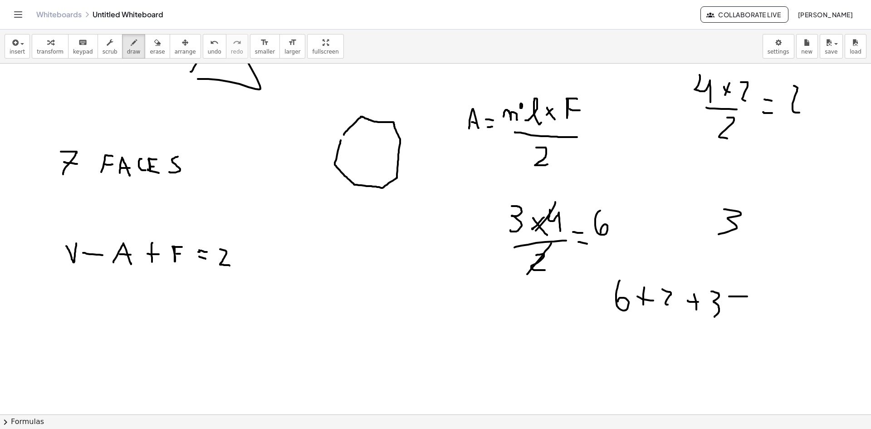
drag, startPoint x: 740, startPoint y: 303, endPoint x: 753, endPoint y: 306, distance: 13.4
click at [748, 305] on div at bounding box center [435, 353] width 871 height 761
drag, startPoint x: 773, startPoint y: 287, endPoint x: 787, endPoint y: 298, distance: 17.7
click at [777, 306] on div at bounding box center [435, 353] width 871 height 761
drag, startPoint x: 790, startPoint y: 298, endPoint x: 791, endPoint y: 327, distance: 29.5
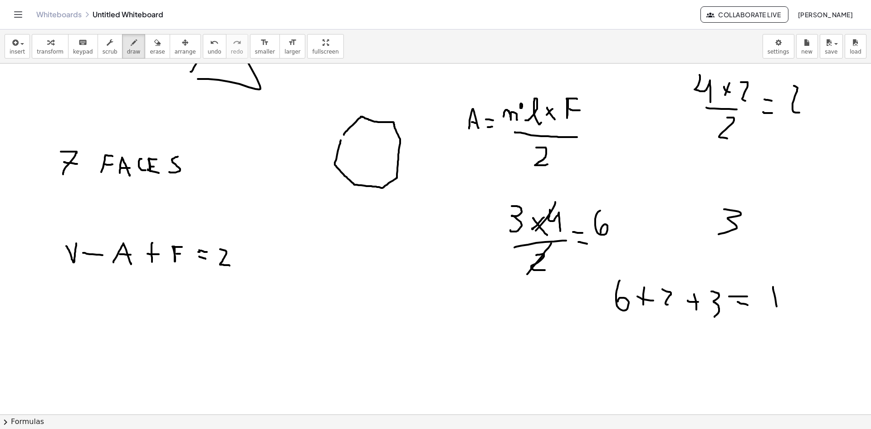
click at [791, 307] on div at bounding box center [435, 353] width 871 height 761
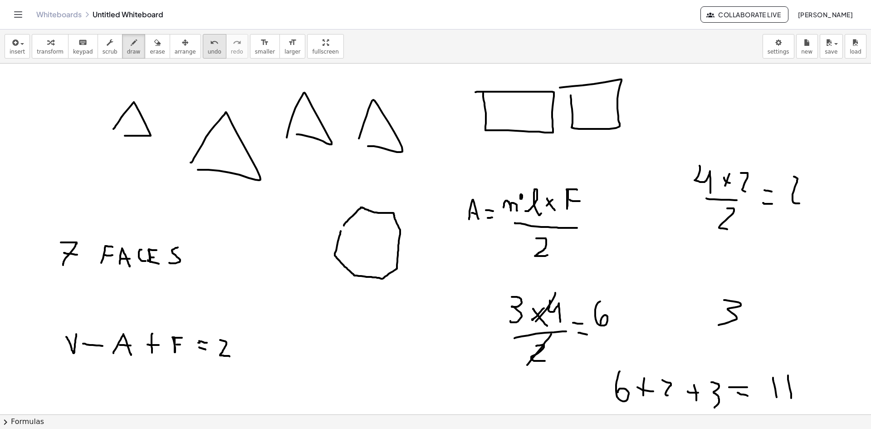
click at [203, 48] on button "undo undo" at bounding box center [215, 46] width 24 height 25
click at [154, 46] on icon "button" at bounding box center [157, 42] width 6 height 11
click at [122, 49] on button "draw" at bounding box center [134, 46] width 24 height 25
drag, startPoint x: 798, startPoint y: 188, endPoint x: 778, endPoint y: 271, distance: 84.9
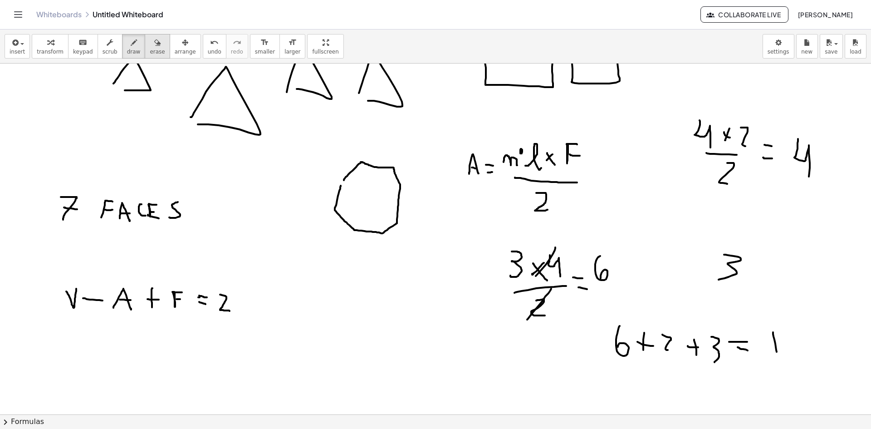
click at [150, 52] on span "erase" at bounding box center [157, 52] width 15 height 6
click at [668, 334] on div at bounding box center [435, 398] width 871 height 761
click at [127, 49] on span "draw" at bounding box center [134, 52] width 14 height 6
drag, startPoint x: 662, startPoint y: 330, endPoint x: 671, endPoint y: 353, distance: 23.8
click at [670, 353] on div at bounding box center [435, 398] width 871 height 761
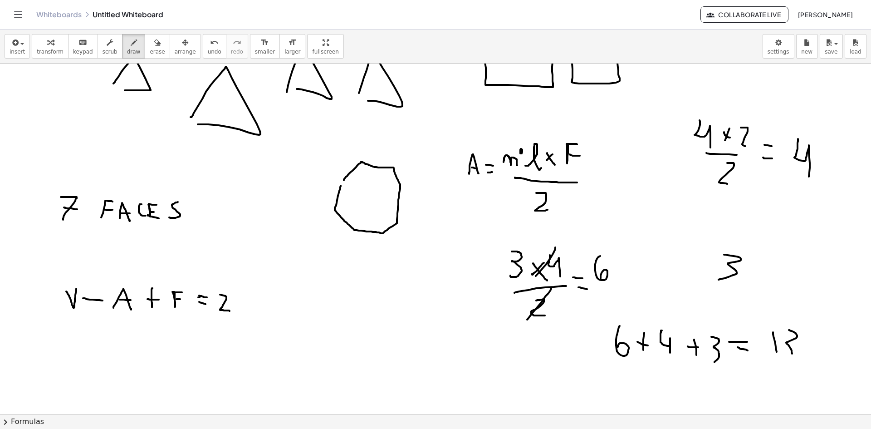
drag, startPoint x: 789, startPoint y: 330, endPoint x: 773, endPoint y: 364, distance: 37.6
click at [789, 356] on div at bounding box center [435, 398] width 871 height 761
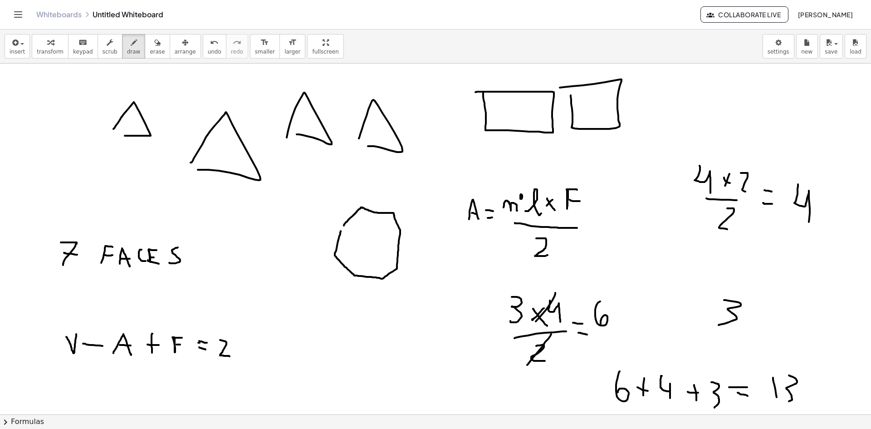
scroll to position [91, 0]
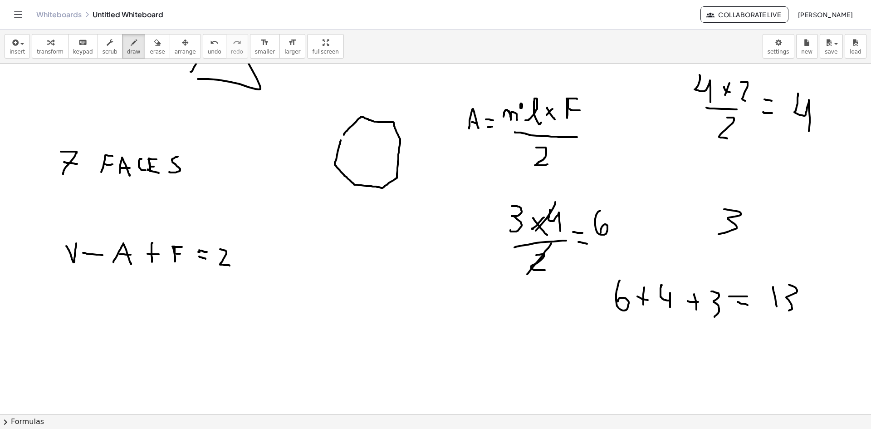
drag, startPoint x: 501, startPoint y: 221, endPoint x: 491, endPoint y: 230, distance: 13.5
click at [490, 228] on div at bounding box center [435, 353] width 871 height 761
drag, startPoint x: 523, startPoint y: 223, endPoint x: 492, endPoint y: 274, distance: 59.5
click at [496, 248] on div at bounding box center [435, 353] width 871 height 761
drag, startPoint x: 70, startPoint y: 310, endPoint x: 79, endPoint y: 298, distance: 15.6
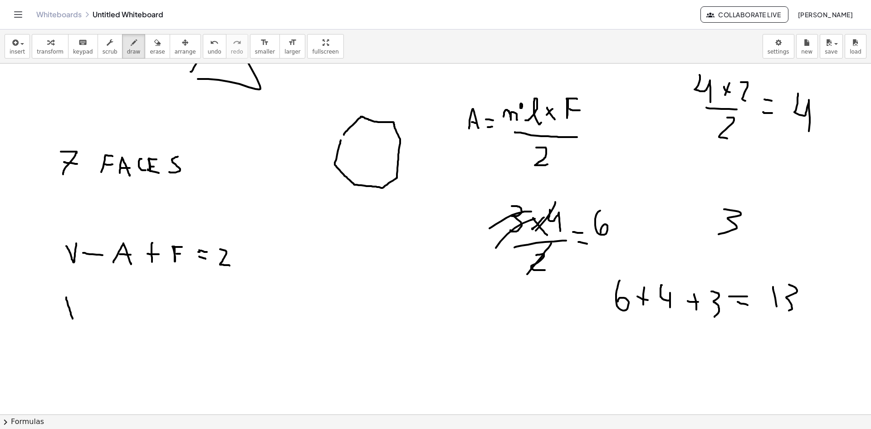
click at [79, 298] on div at bounding box center [435, 353] width 871 height 761
drag, startPoint x: 83, startPoint y: 307, endPoint x: 100, endPoint y: 311, distance: 18.3
click at [100, 310] on div at bounding box center [435, 353] width 871 height 761
drag, startPoint x: 114, startPoint y: 301, endPoint x: 107, endPoint y: 309, distance: 11.6
click at [107, 309] on div at bounding box center [435, 353] width 871 height 761
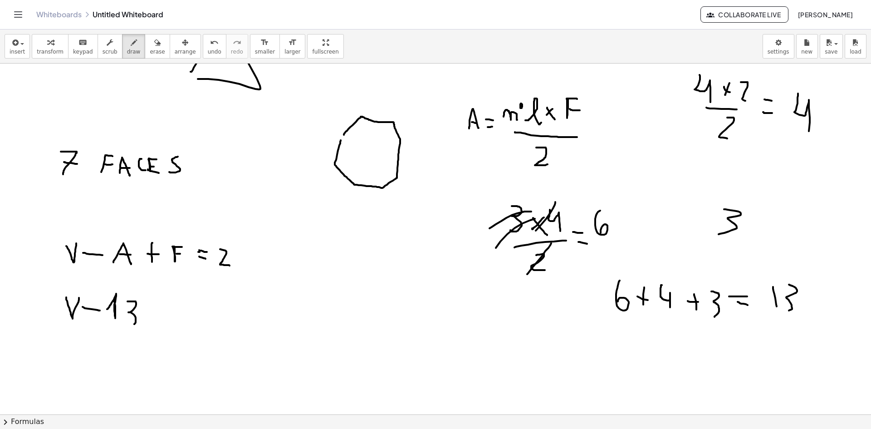
drag, startPoint x: 136, startPoint y: 303, endPoint x: 126, endPoint y: 320, distance: 19.5
click at [127, 322] on div at bounding box center [435, 353] width 871 height 761
drag, startPoint x: 155, startPoint y: 304, endPoint x: 155, endPoint y: 323, distance: 18.6
click at [155, 323] on div at bounding box center [435, 353] width 871 height 761
click at [170, 314] on div at bounding box center [435, 353] width 871 height 761
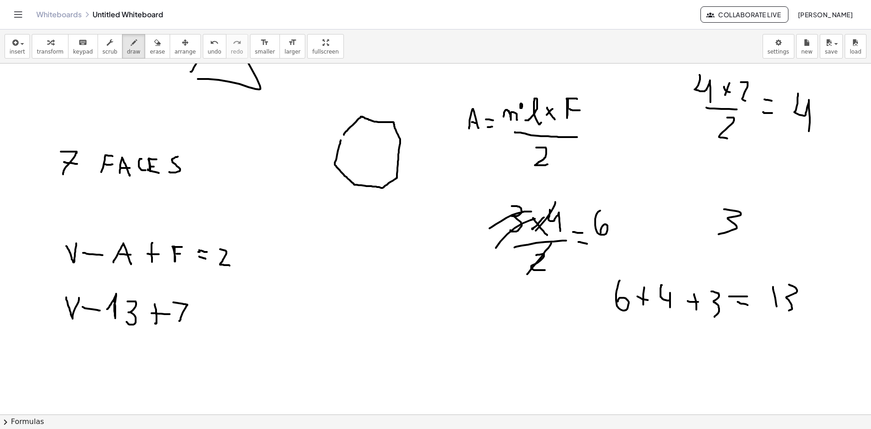
drag, startPoint x: 181, startPoint y: 317, endPoint x: 171, endPoint y: 302, distance: 17.6
click at [171, 302] on div at bounding box center [435, 353] width 871 height 761
drag, startPoint x: 176, startPoint y: 315, endPoint x: 205, endPoint y: 319, distance: 28.9
click at [199, 319] on div at bounding box center [435, 353] width 871 height 761
click at [216, 307] on div at bounding box center [435, 353] width 871 height 761
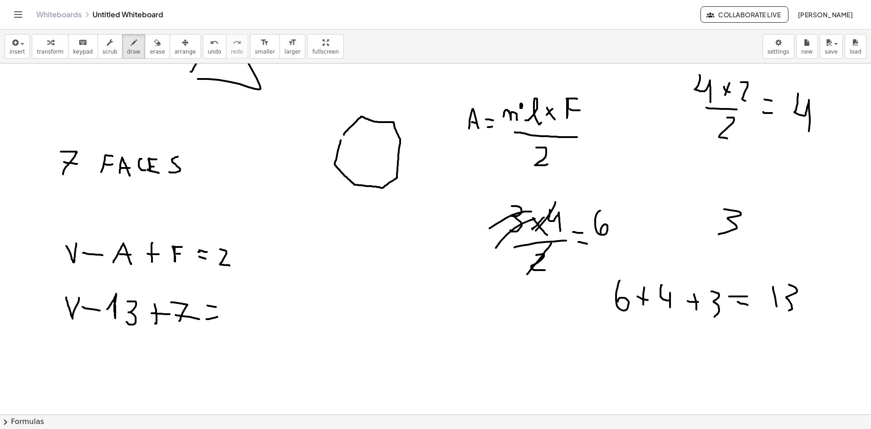
drag, startPoint x: 215, startPoint y: 318, endPoint x: 231, endPoint y: 312, distance: 16.9
click at [219, 317] on div at bounding box center [435, 353] width 871 height 761
drag, startPoint x: 237, startPoint y: 301, endPoint x: 272, endPoint y: 324, distance: 42.3
click at [257, 321] on div at bounding box center [435, 353] width 871 height 761
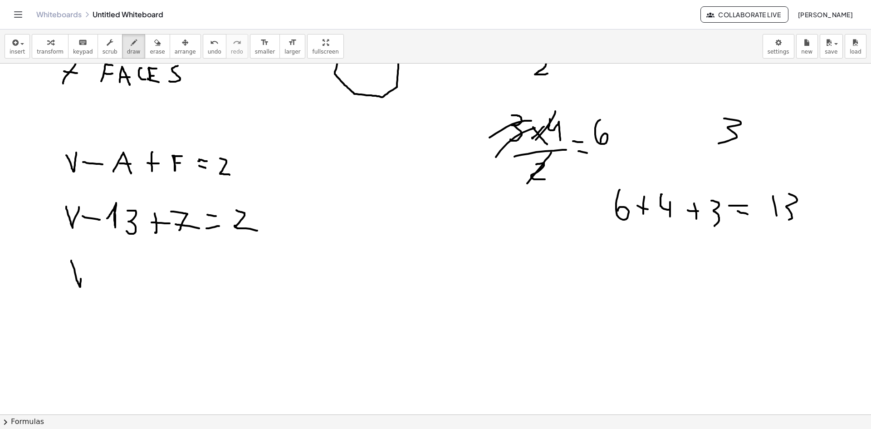
drag, startPoint x: 71, startPoint y: 260, endPoint x: 84, endPoint y: 259, distance: 12.8
click at [84, 259] on div at bounding box center [435, 262] width 871 height 761
click at [103, 285] on div at bounding box center [435, 262] width 871 height 761
drag, startPoint x: 98, startPoint y: 274, endPoint x: 122, endPoint y: 276, distance: 23.7
click at [110, 275] on div at bounding box center [435, 262] width 871 height 761
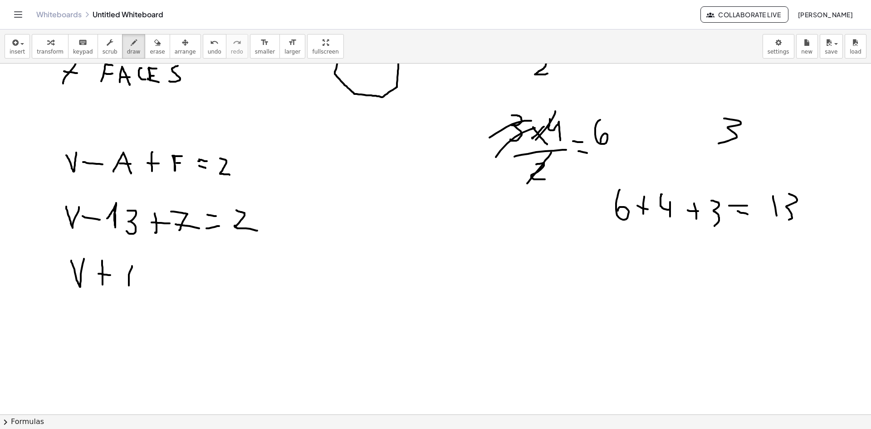
drag, startPoint x: 132, startPoint y: 267, endPoint x: 122, endPoint y: 275, distance: 12.9
click at [123, 265] on div at bounding box center [435, 262] width 871 height 761
drag, startPoint x: 129, startPoint y: 277, endPoint x: 137, endPoint y: 277, distance: 7.7
click at [133, 277] on div at bounding box center [435, 262] width 871 height 761
click at [157, 272] on div at bounding box center [435, 262] width 871 height 761
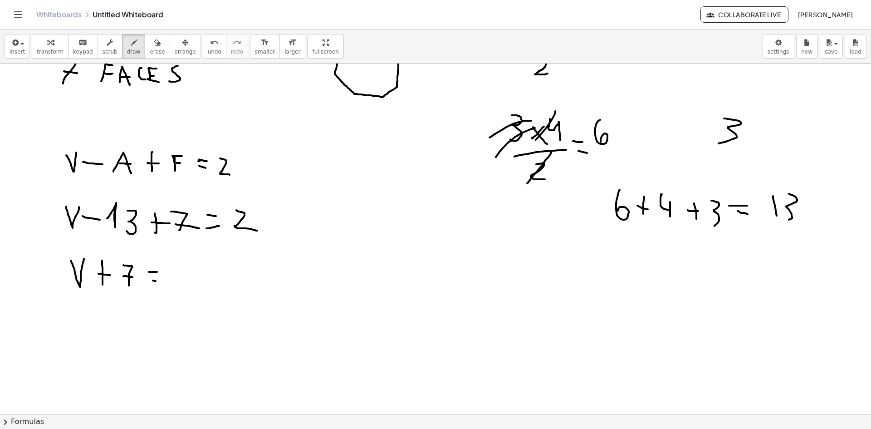
click at [165, 282] on div at bounding box center [435, 262] width 871 height 761
click at [190, 276] on div at bounding box center [435, 262] width 871 height 761
click at [211, 292] on div at bounding box center [435, 262] width 871 height 761
click at [129, 309] on div at bounding box center [435, 262] width 871 height 761
click at [144, 313] on div at bounding box center [435, 262] width 871 height 761
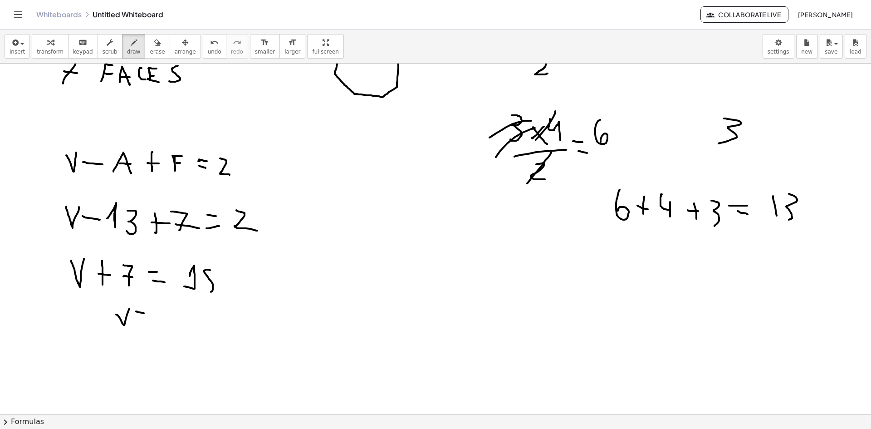
click at [150, 323] on div at bounding box center [435, 262] width 871 height 761
click at [167, 316] on div at bounding box center [435, 262] width 871 height 761
click at [208, 50] on span "undo" at bounding box center [215, 52] width 14 height 6
drag, startPoint x: 177, startPoint y: 307, endPoint x: 182, endPoint y: 324, distance: 18.3
click at [181, 325] on div at bounding box center [435, 262] width 871 height 761
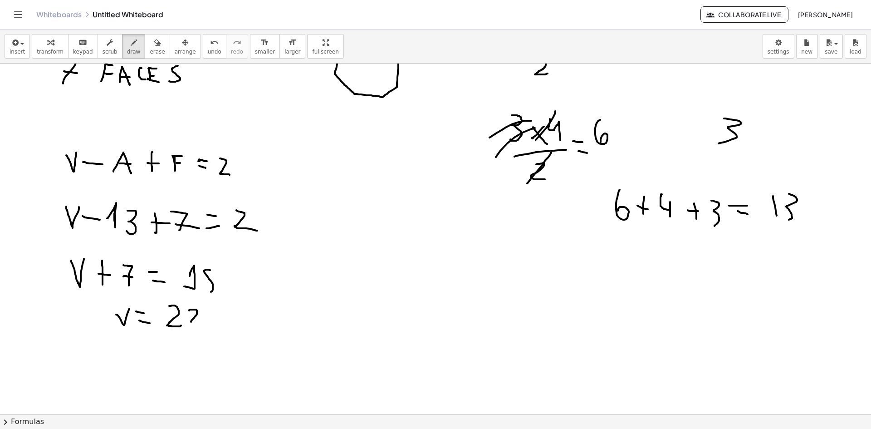
drag, startPoint x: 189, startPoint y: 310, endPoint x: 203, endPoint y: 325, distance: 20.2
click at [202, 325] on div at bounding box center [435, 262] width 871 height 761
click at [150, 44] on div "button" at bounding box center [157, 42] width 15 height 11
drag, startPoint x: 183, startPoint y: 326, endPoint x: 189, endPoint y: 332, distance: 8.0
click at [184, 327] on div at bounding box center [435, 262] width 871 height 761
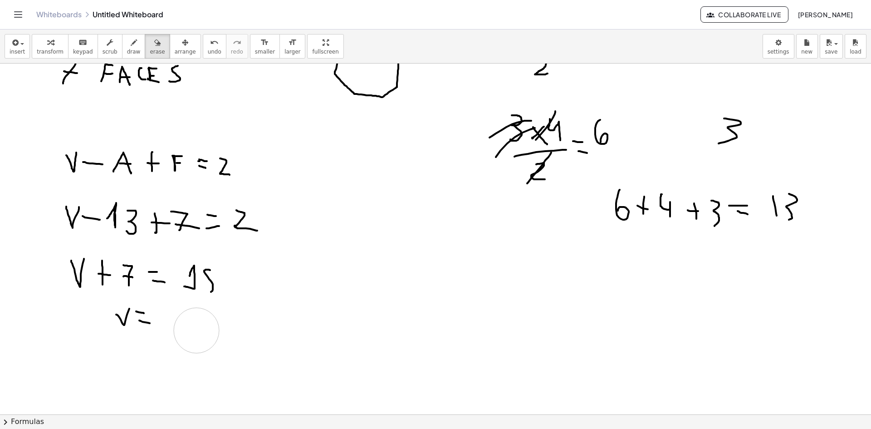
click at [196, 330] on div at bounding box center [435, 262] width 871 height 761
click at [127, 47] on div "button" at bounding box center [134, 42] width 14 height 11
drag, startPoint x: 167, startPoint y: 311, endPoint x: 180, endPoint y: 309, distance: 12.8
click at [179, 310] on div at bounding box center [435, 262] width 871 height 761
